Goal: Check status

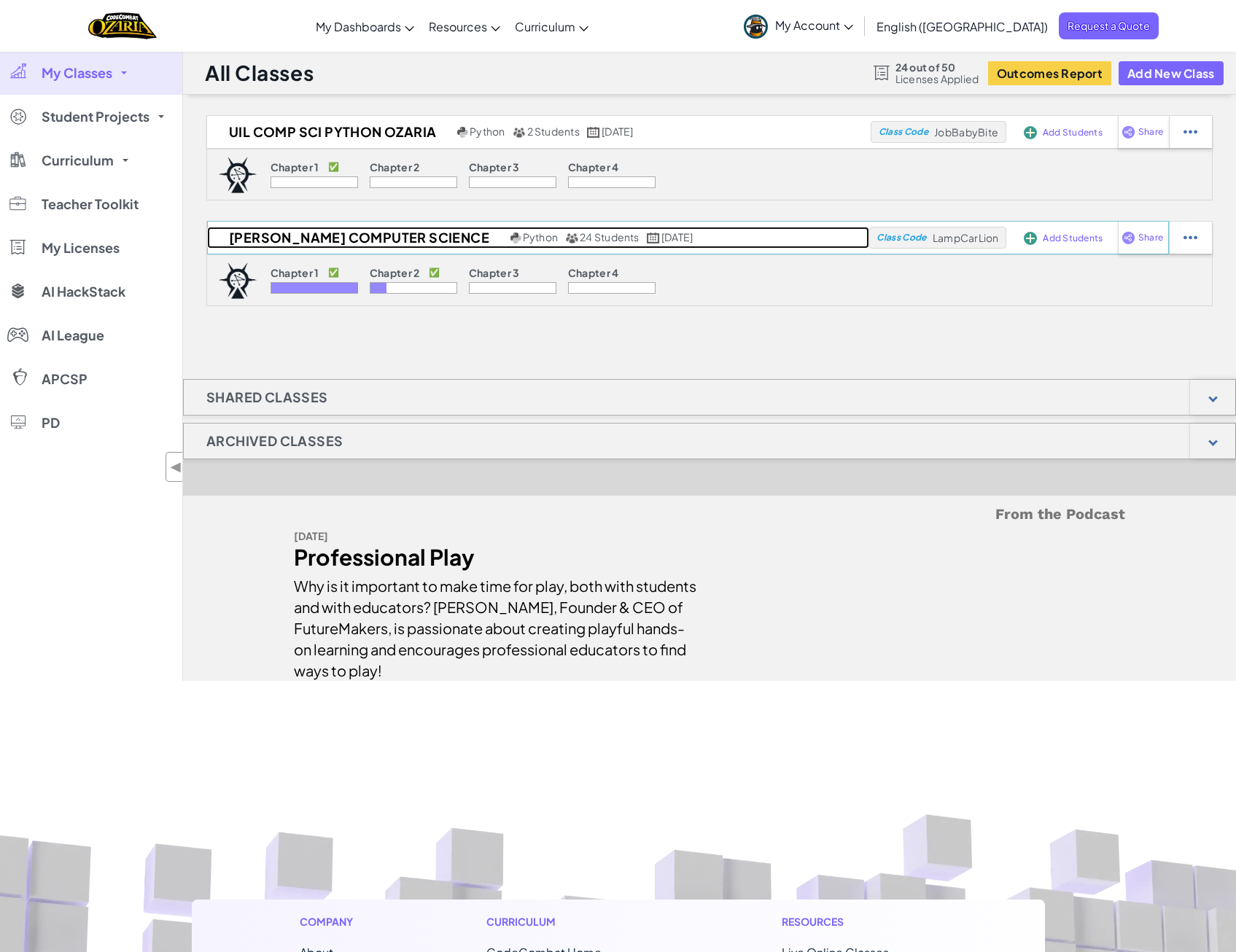
click at [420, 247] on h2 "[PERSON_NAME] Computer Science" at bounding box center [357, 238] width 299 height 22
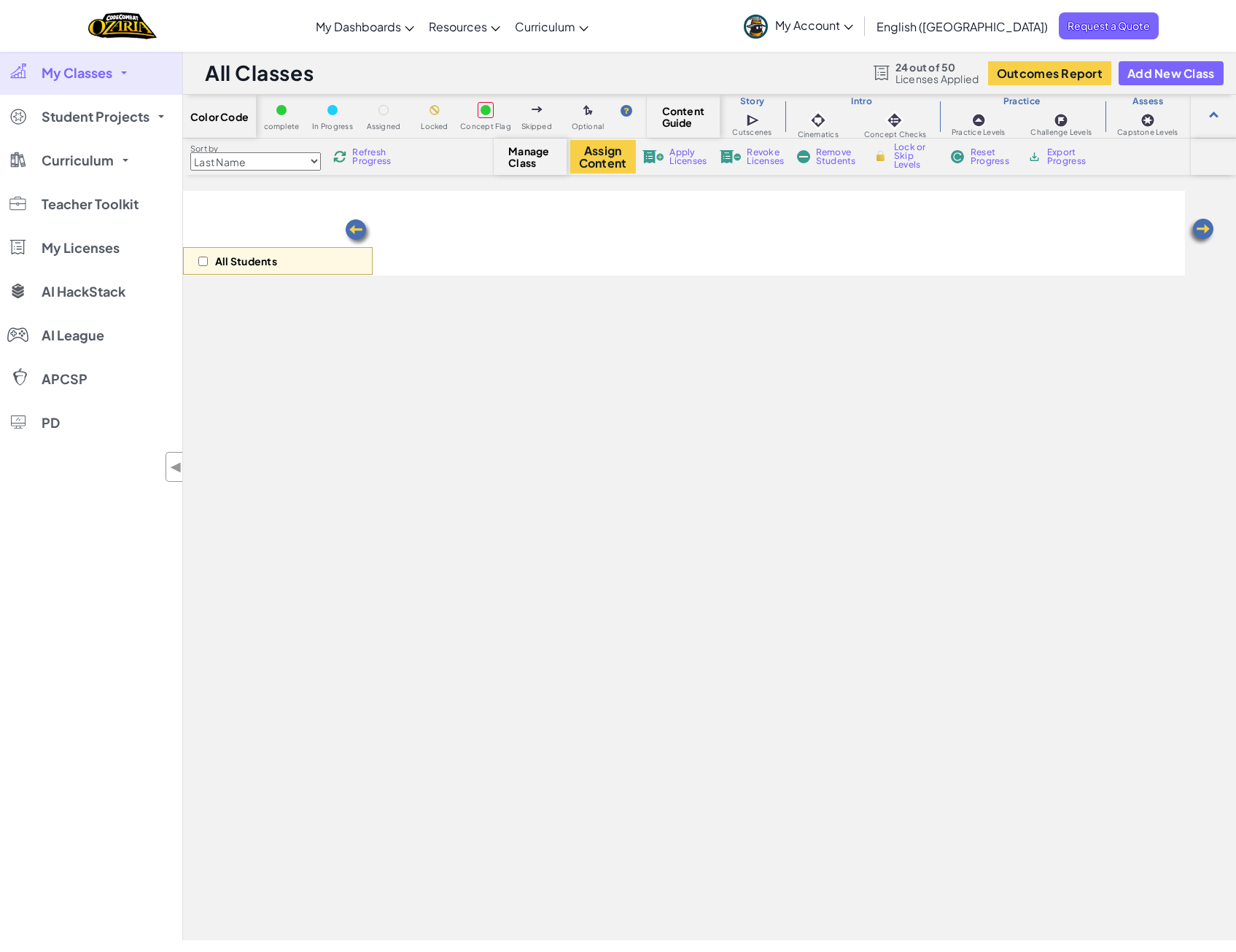
select select "5d8a57abe8919b28d5113af1"
